Goal: Check status

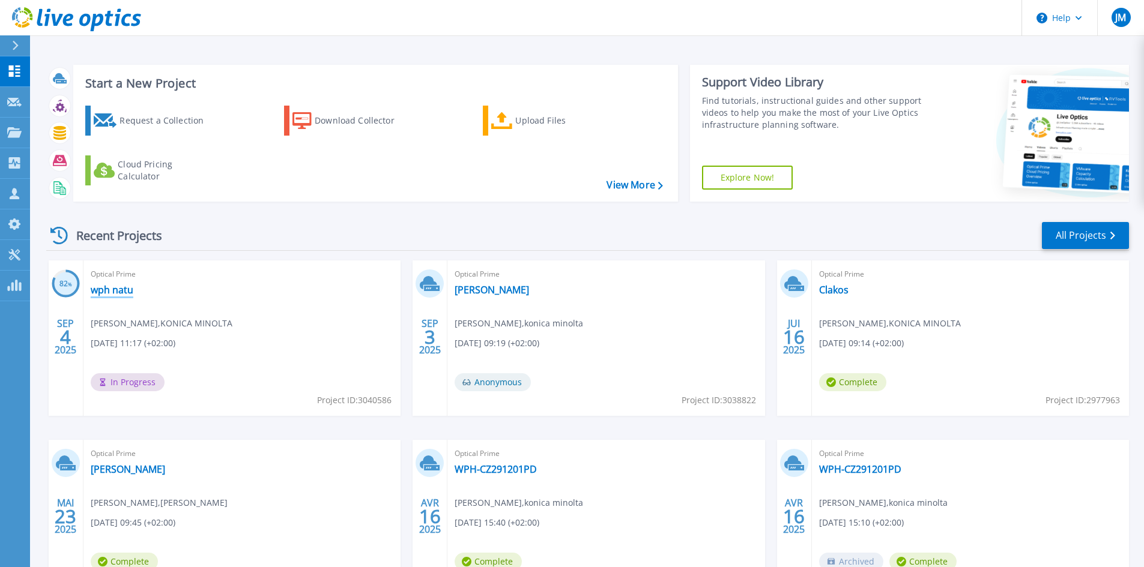
click at [116, 294] on link "wph natu" at bounding box center [112, 290] width 43 height 12
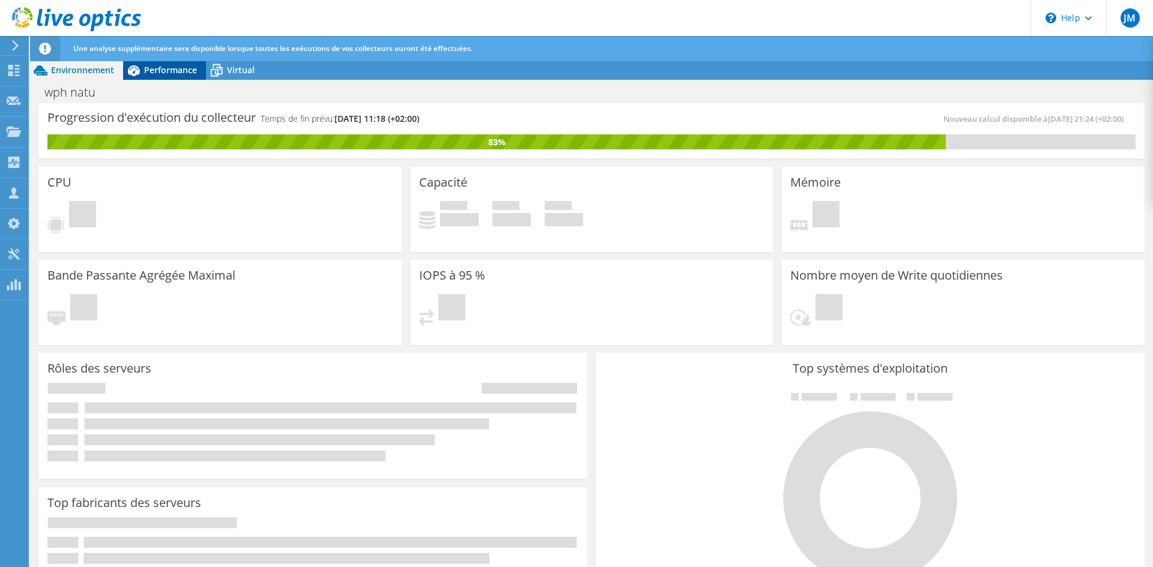
click at [166, 68] on span "Performance" at bounding box center [170, 69] width 53 height 11
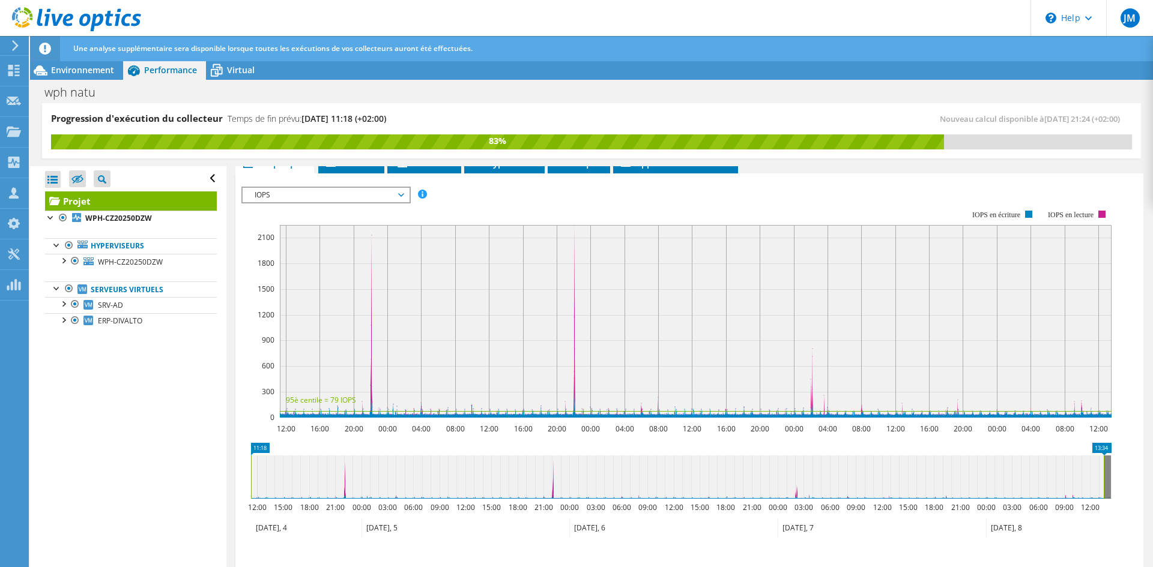
scroll to position [240, 0]
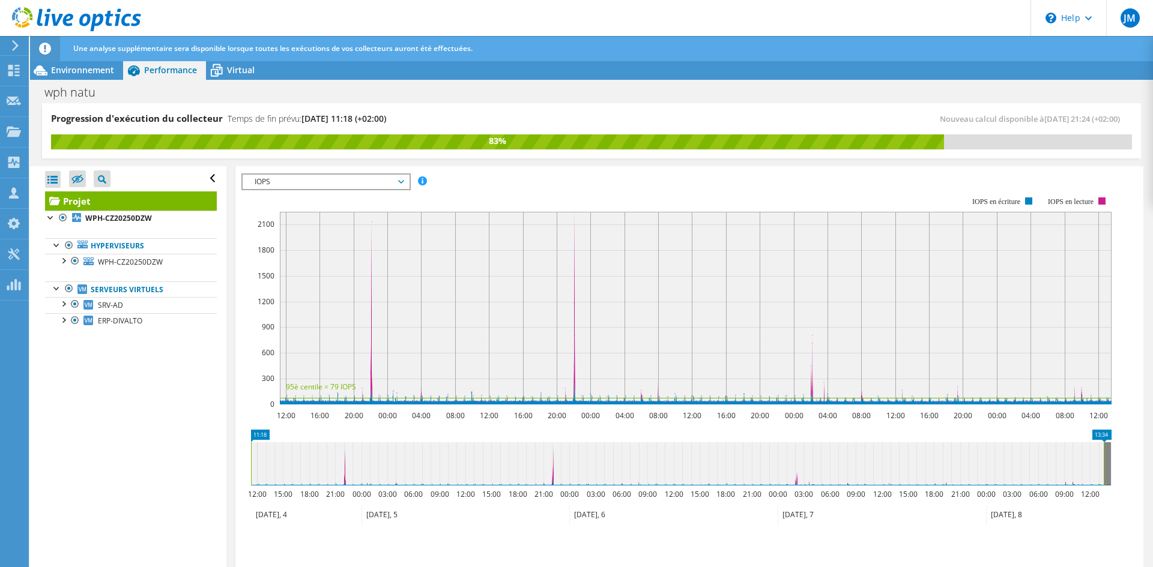
click at [358, 181] on span "IOPS" at bounding box center [326, 182] width 154 height 14
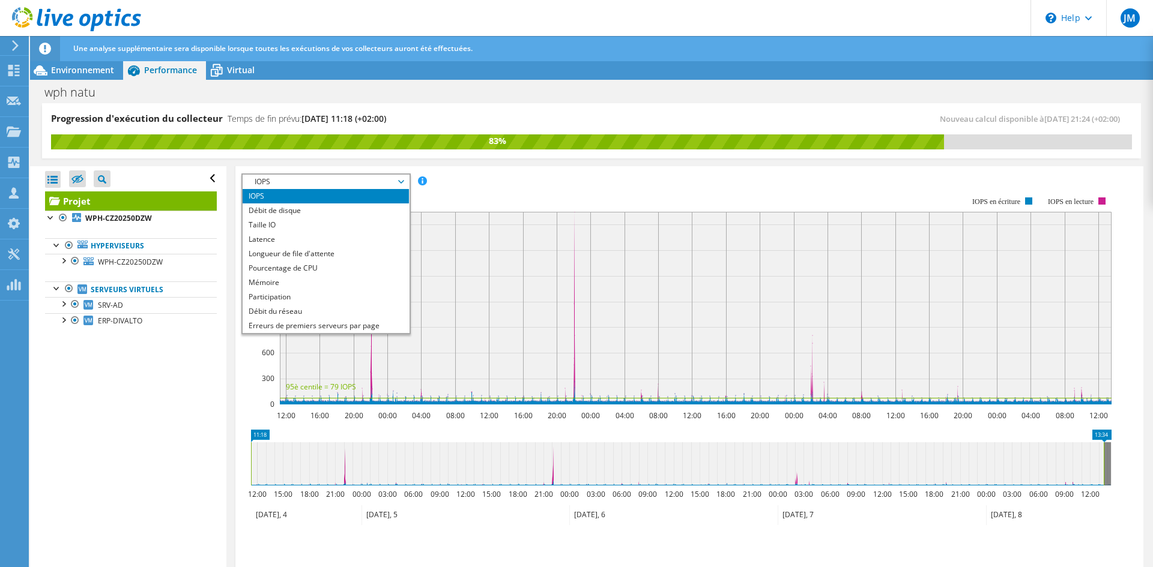
click at [358, 181] on span "IOPS" at bounding box center [326, 182] width 154 height 14
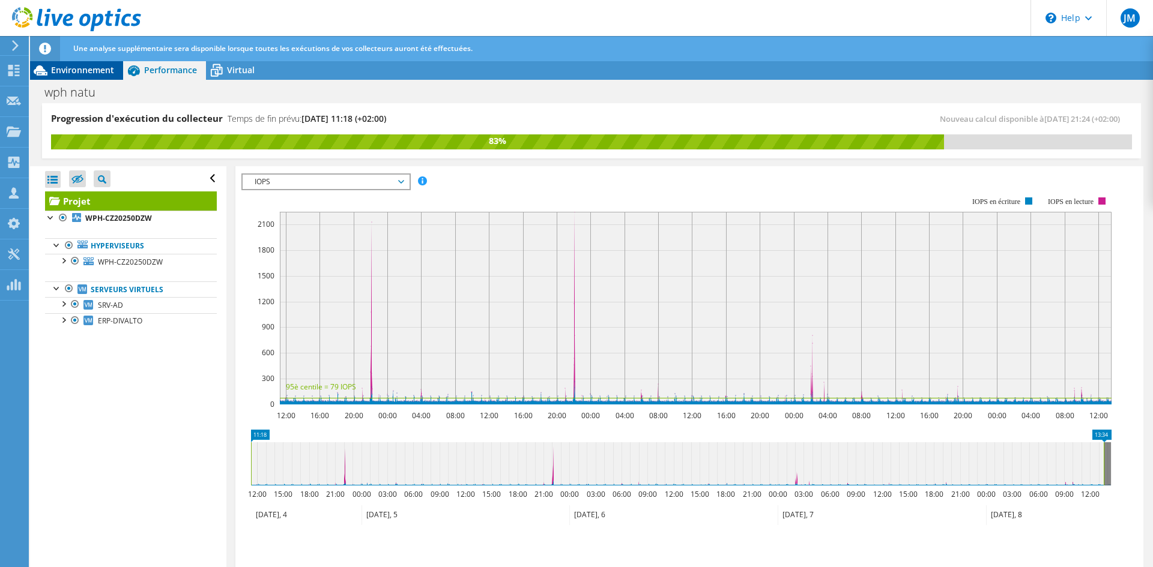
click at [105, 74] on span "Environnement" at bounding box center [82, 69] width 63 height 11
